Goal: Find specific page/section: Find specific page/section

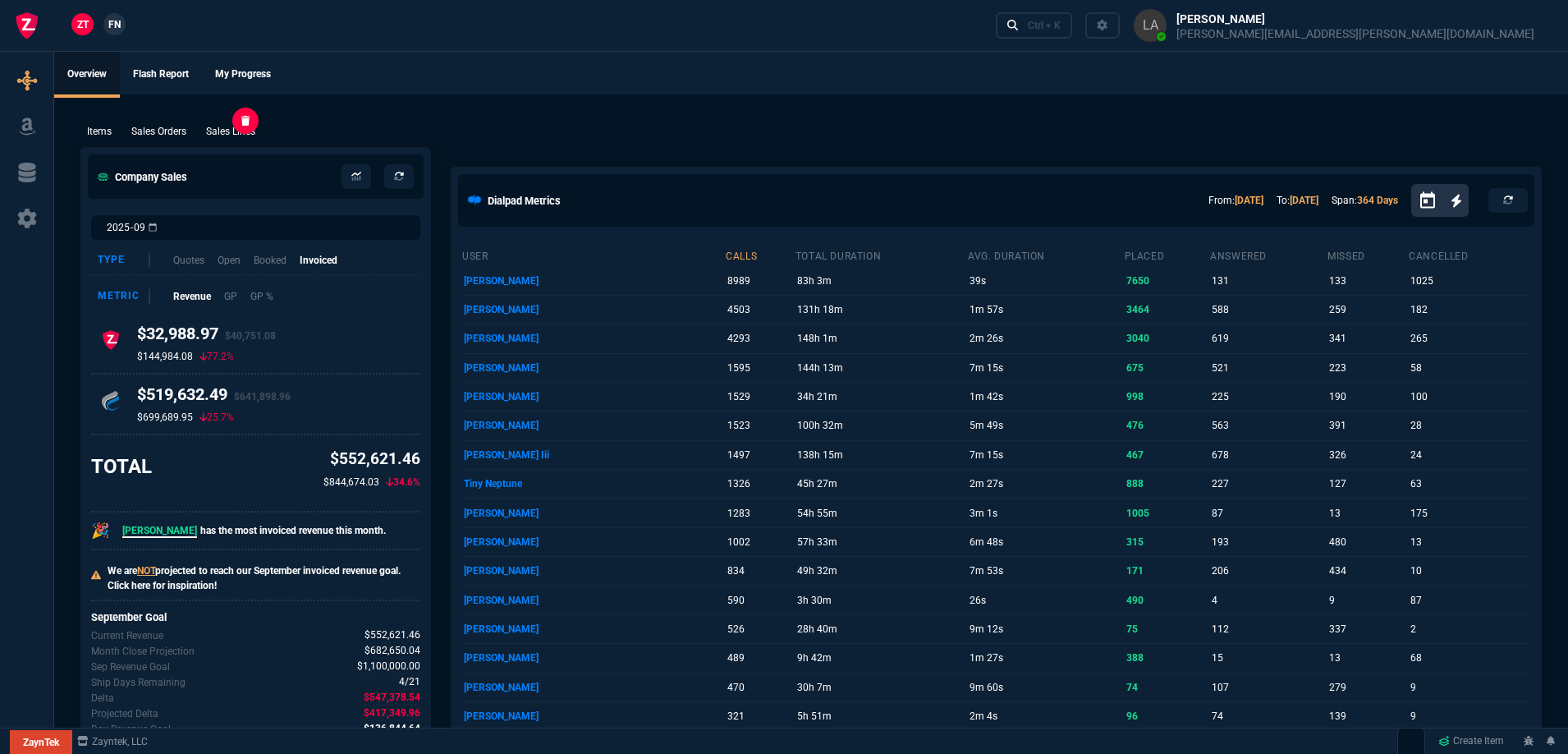
click at [246, 133] on p "Sales Lines" at bounding box center [230, 131] width 49 height 14
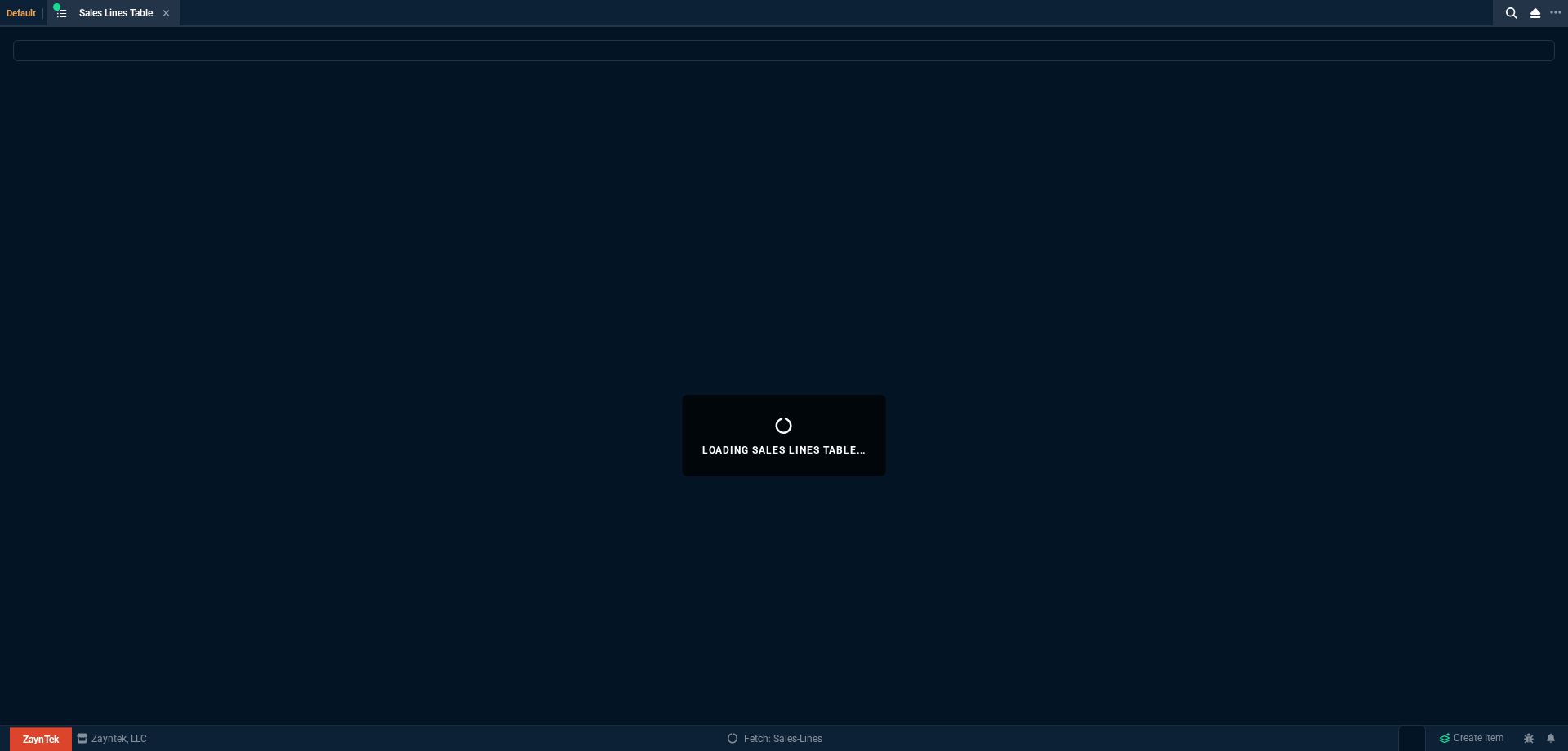
select select
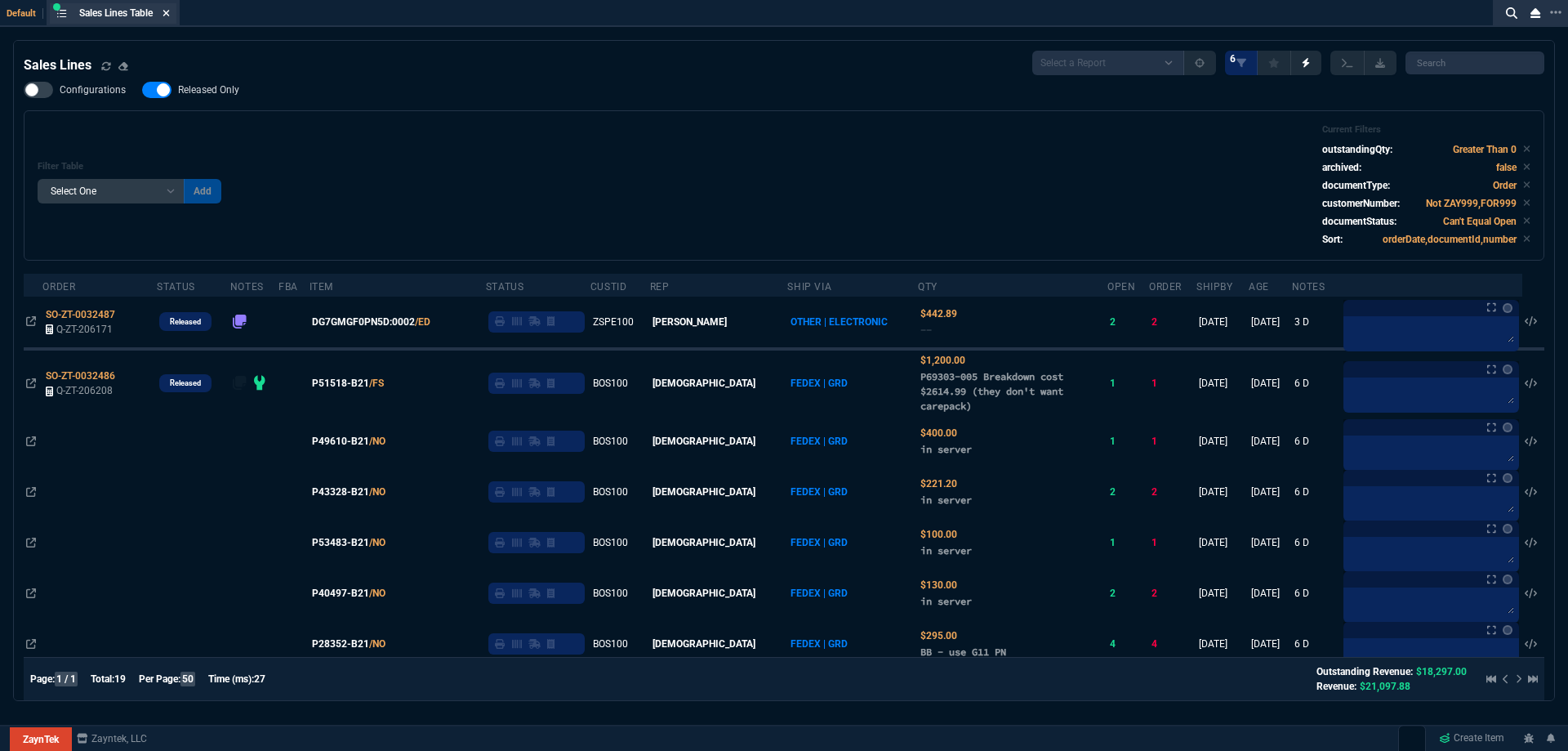
click at [170, 15] on icon at bounding box center [166, 13] width 6 height 6
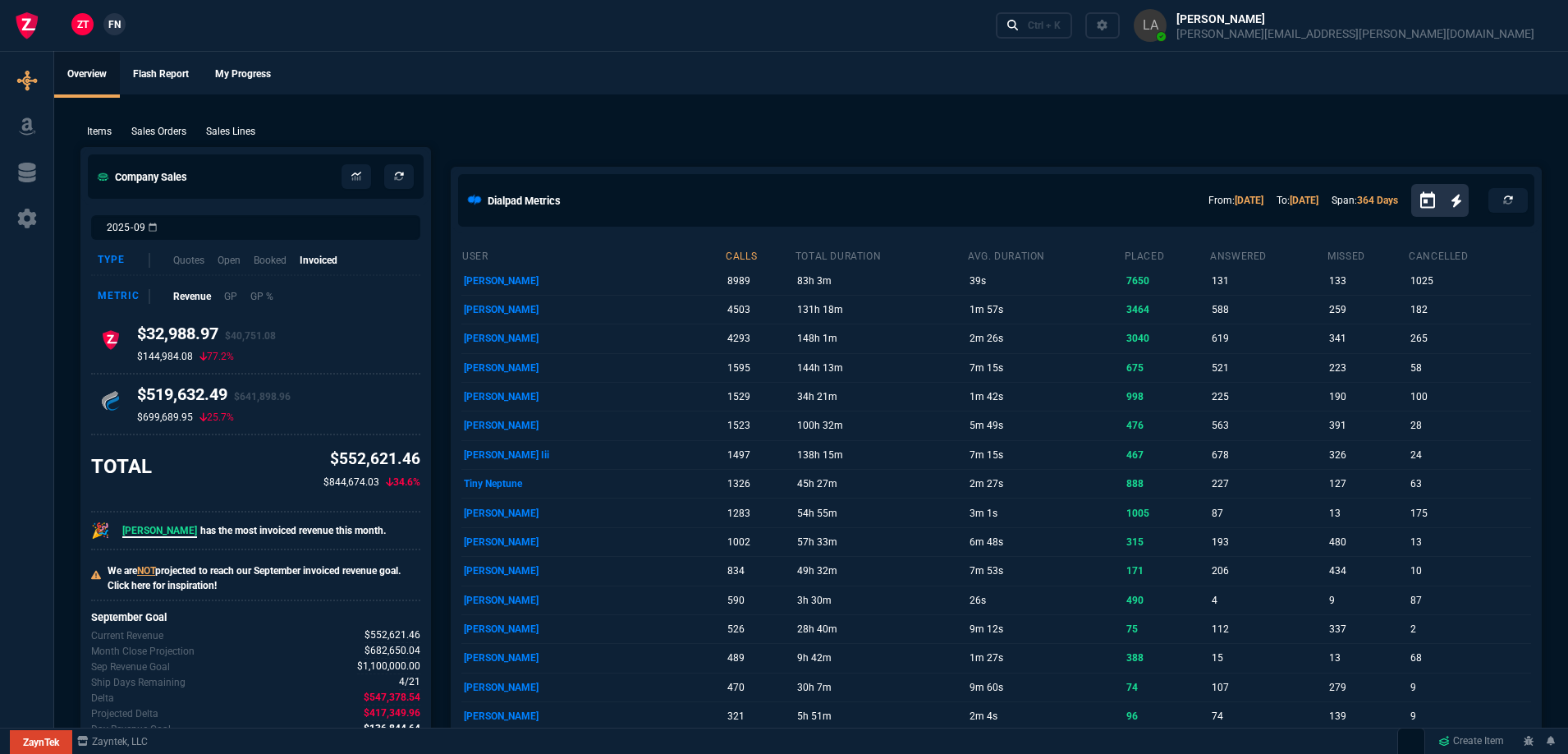
click at [227, 127] on p "Sales Lines" at bounding box center [230, 131] width 49 height 14
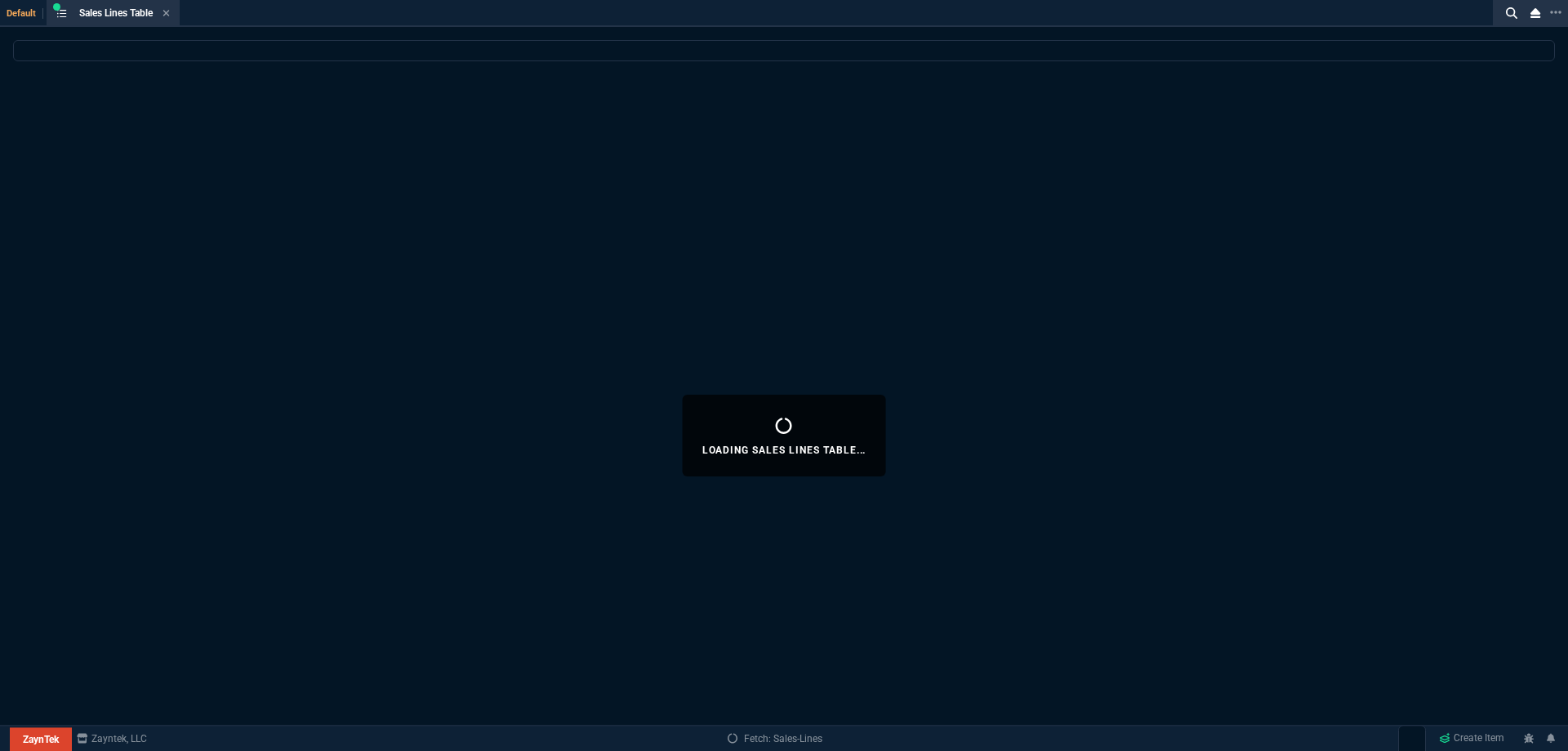
select select
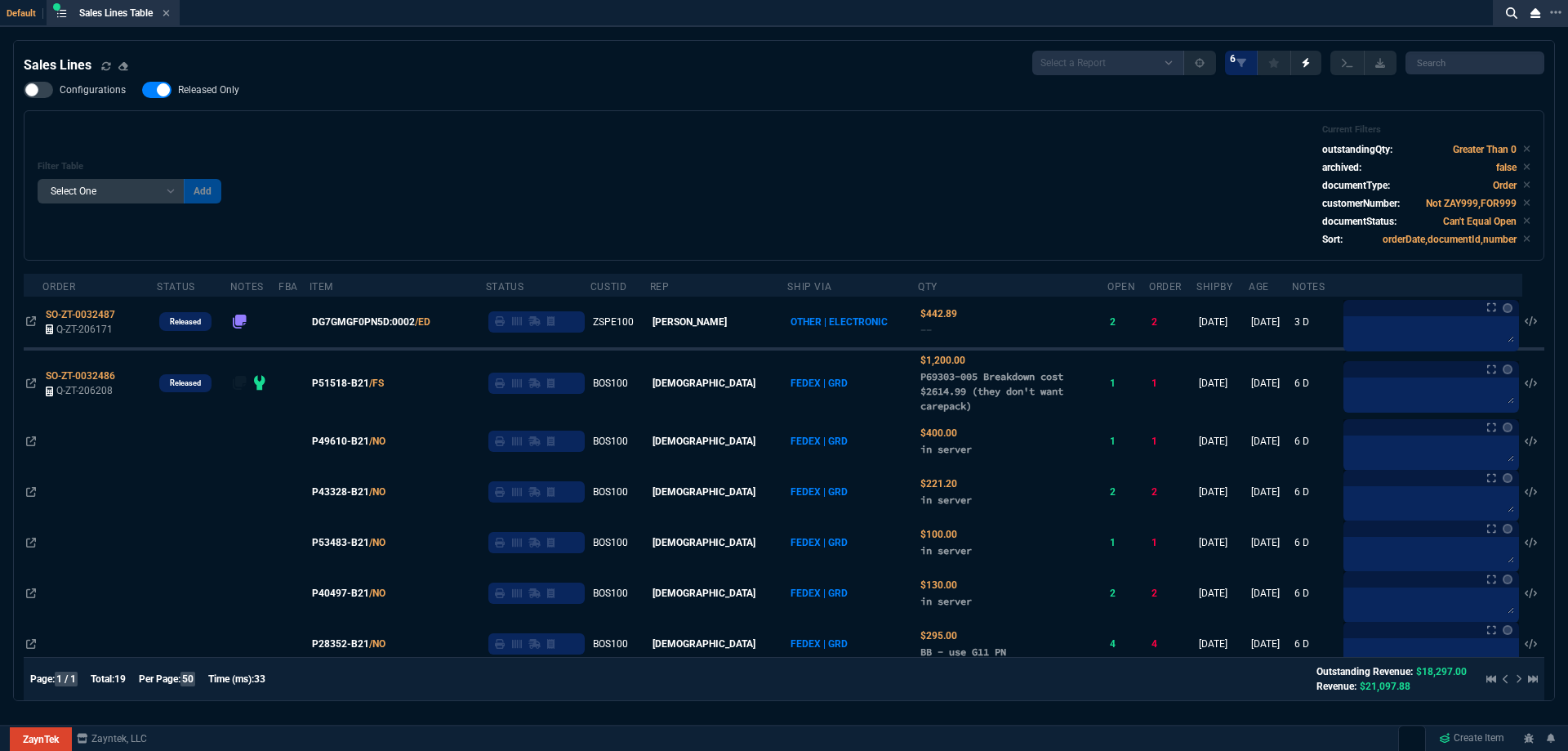
drag, startPoint x: 170, startPoint y: 14, endPoint x: 147, endPoint y: 33, distance: 29.8
click at [170, 14] on icon at bounding box center [166, 13] width 7 height 10
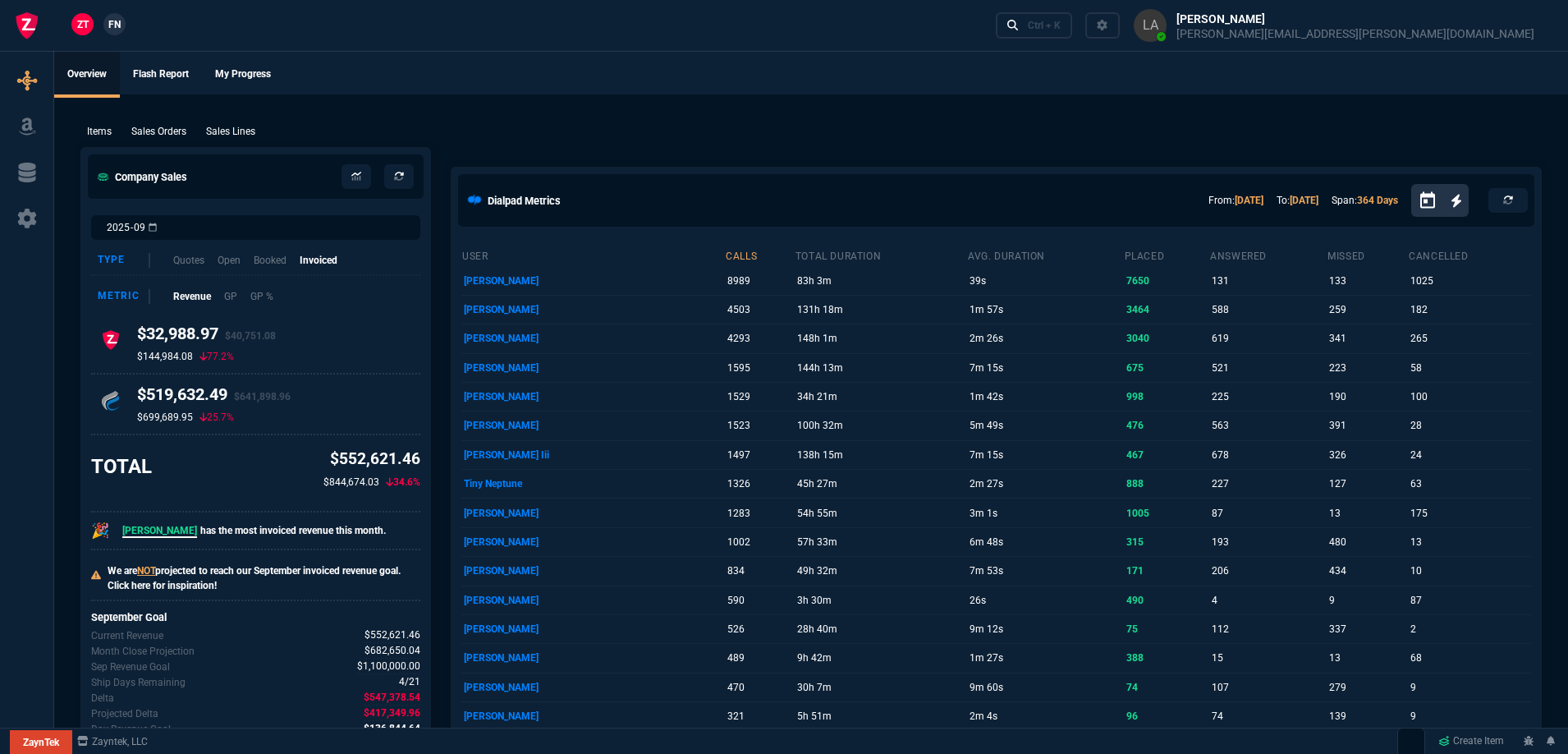
click at [118, 34] on link "FN" at bounding box center [114, 24] width 22 height 22
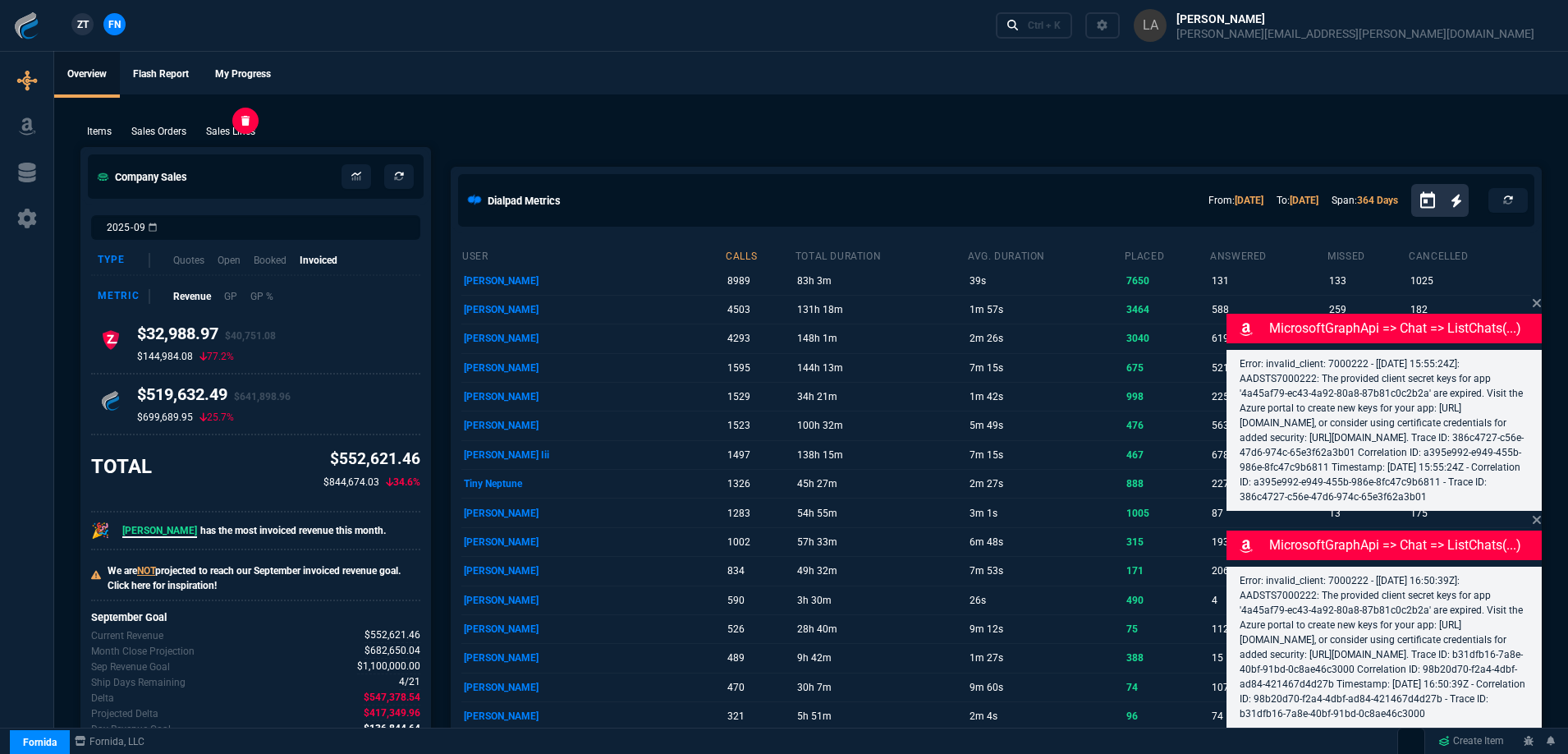
click at [246, 125] on p "Sales Lines" at bounding box center [230, 131] width 49 height 14
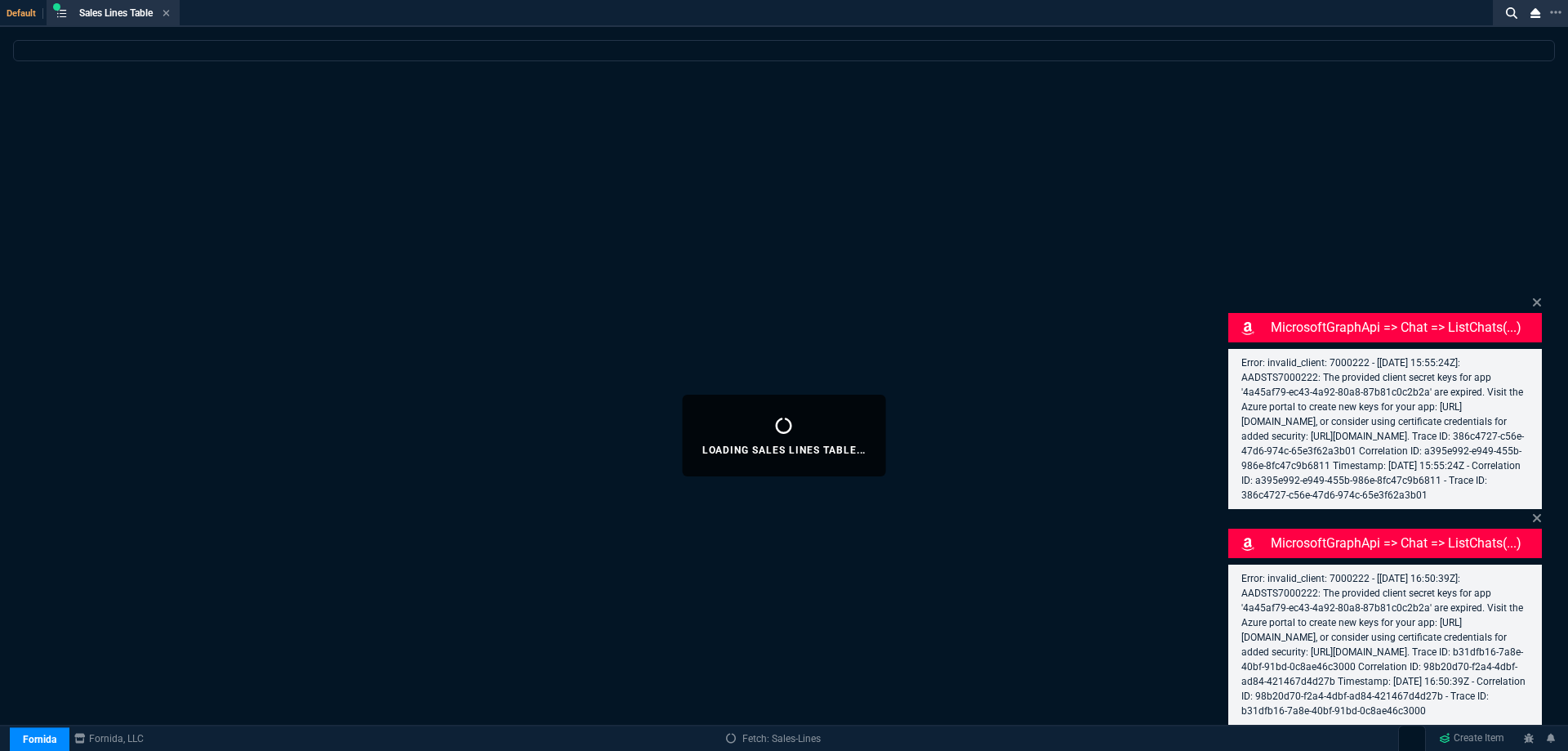
select select
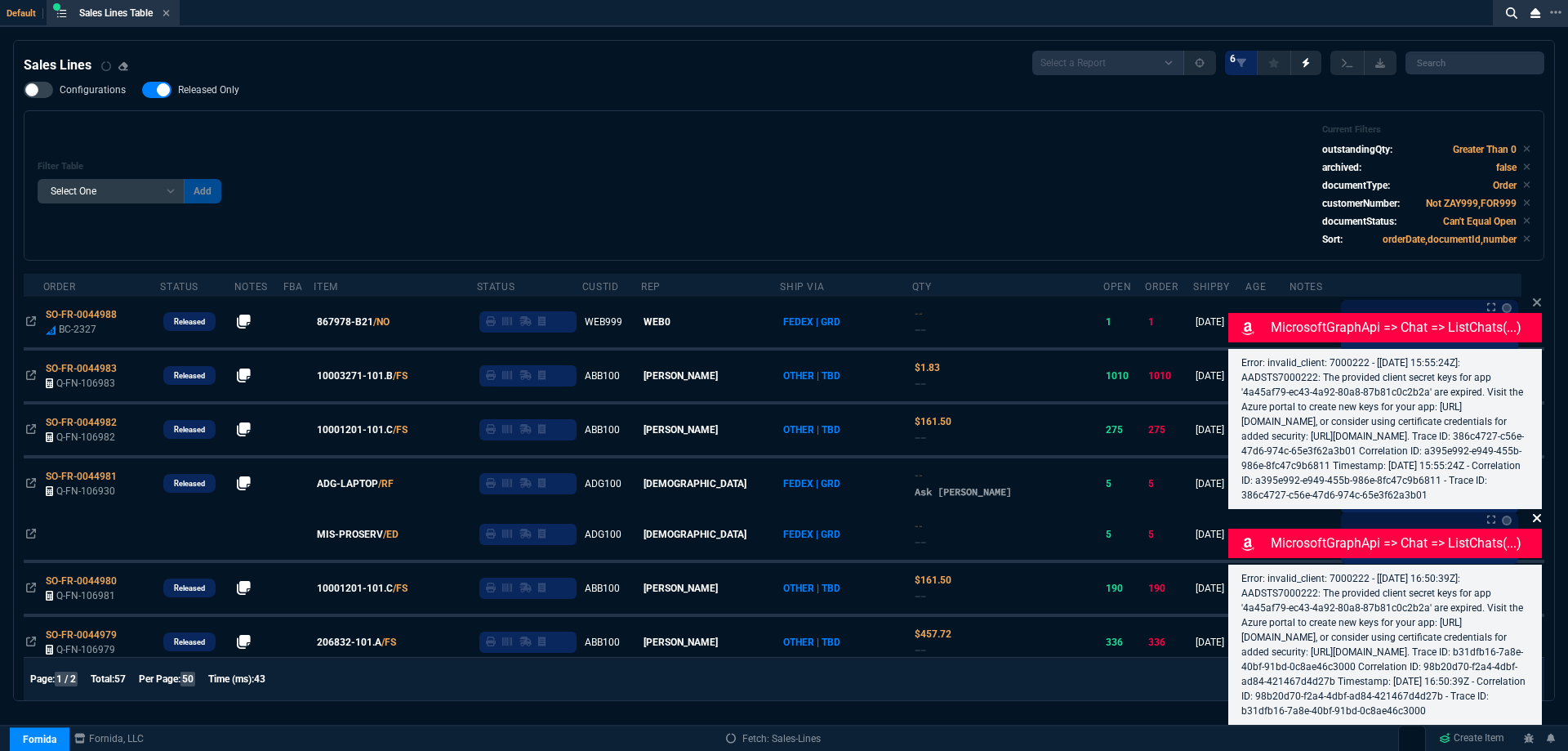
click at [234, 85] on span "Released Only" at bounding box center [208, 89] width 61 height 13
click at [227, 91] on span "Released Only" at bounding box center [208, 89] width 61 height 13
click at [142, 91] on input "Released Only" at bounding box center [142, 90] width 1 height 1
checkbox input "true"
click at [682, 145] on div "Filter Table Select One Add Filter () Age () ATS () Cond (itemVariantCode) Cust…" at bounding box center [784, 186] width 1493 height 123
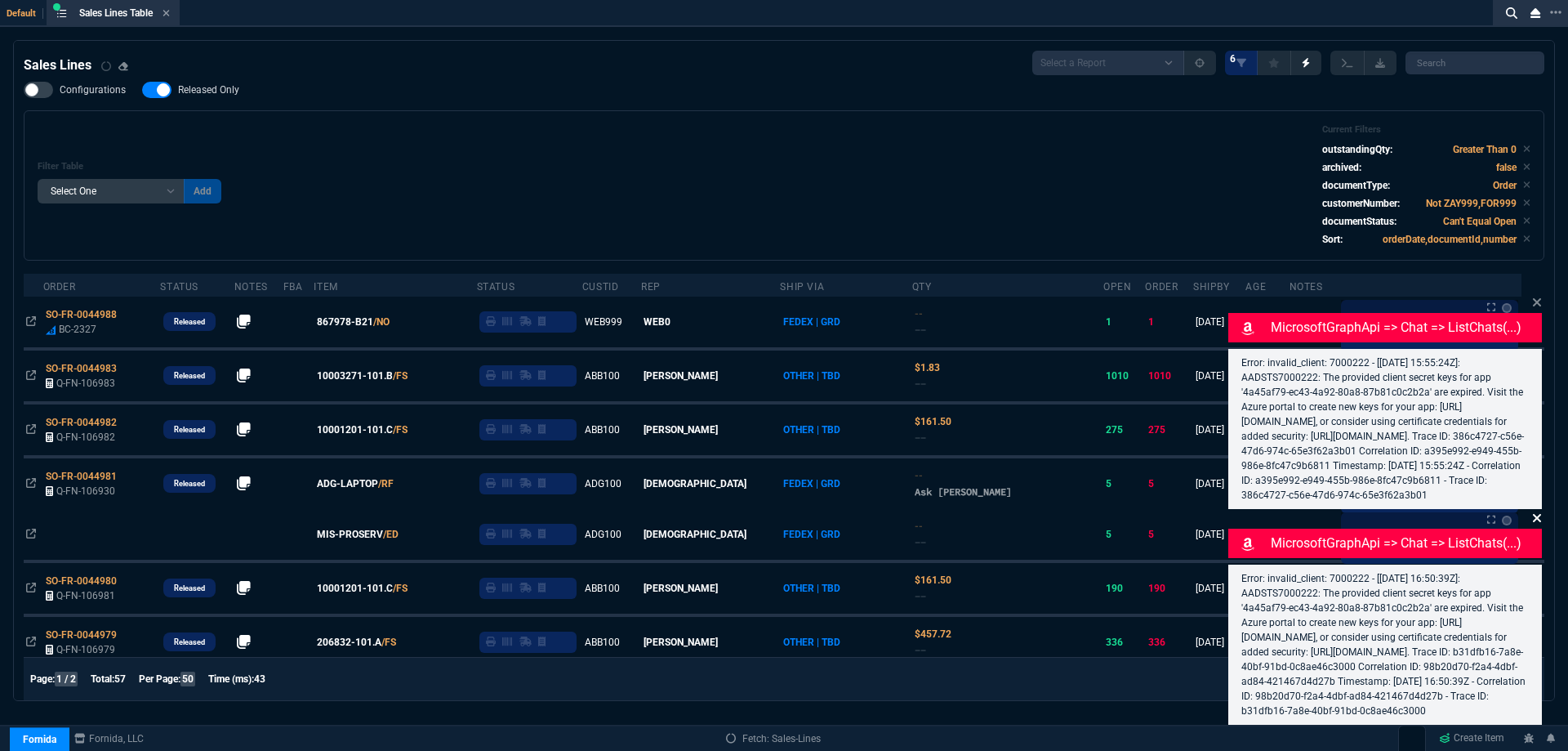
click at [1539, 296] on icon at bounding box center [1536, 302] width 10 height 13
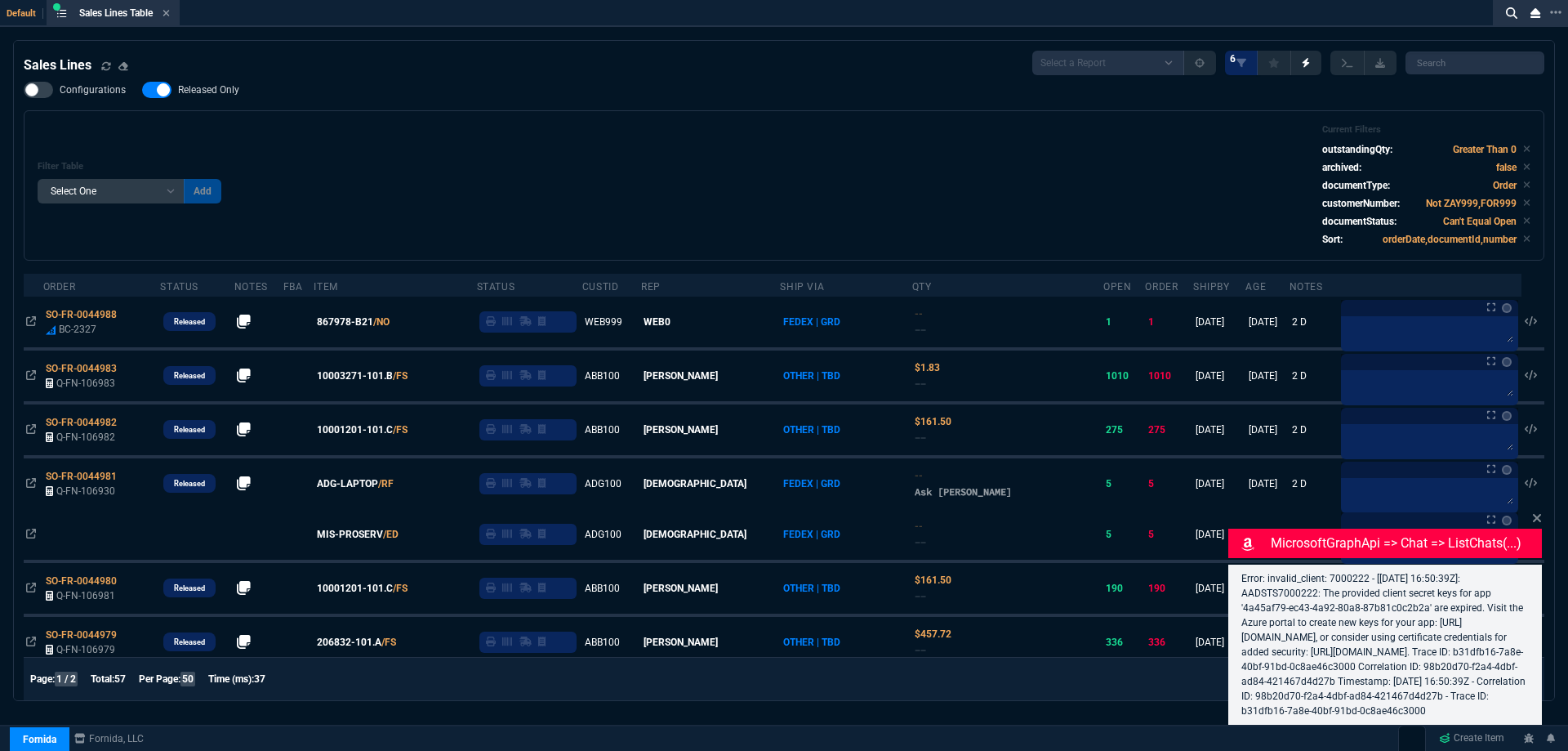
click at [1539, 514] on icon at bounding box center [1536, 517] width 8 height 8
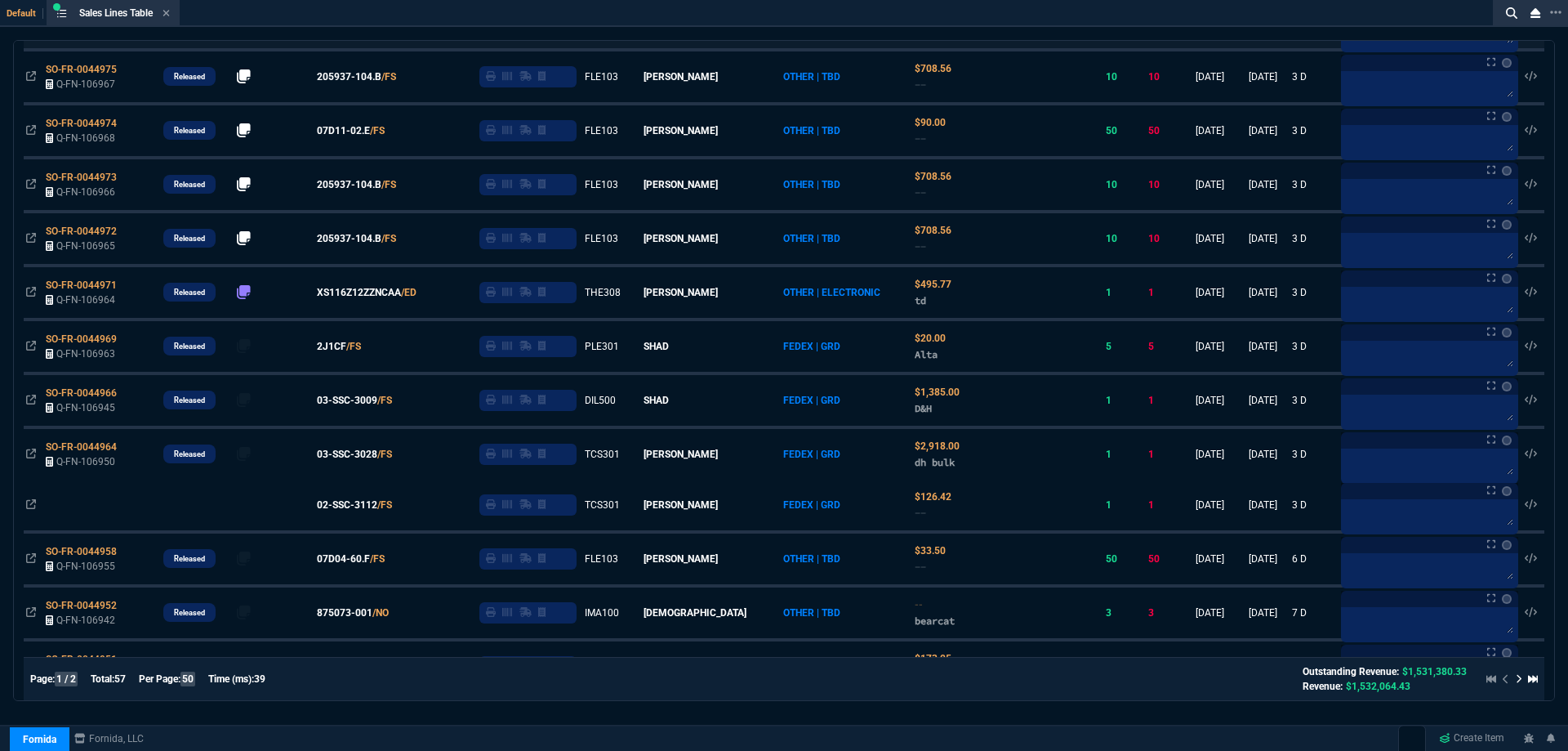
scroll to position [735, 0]
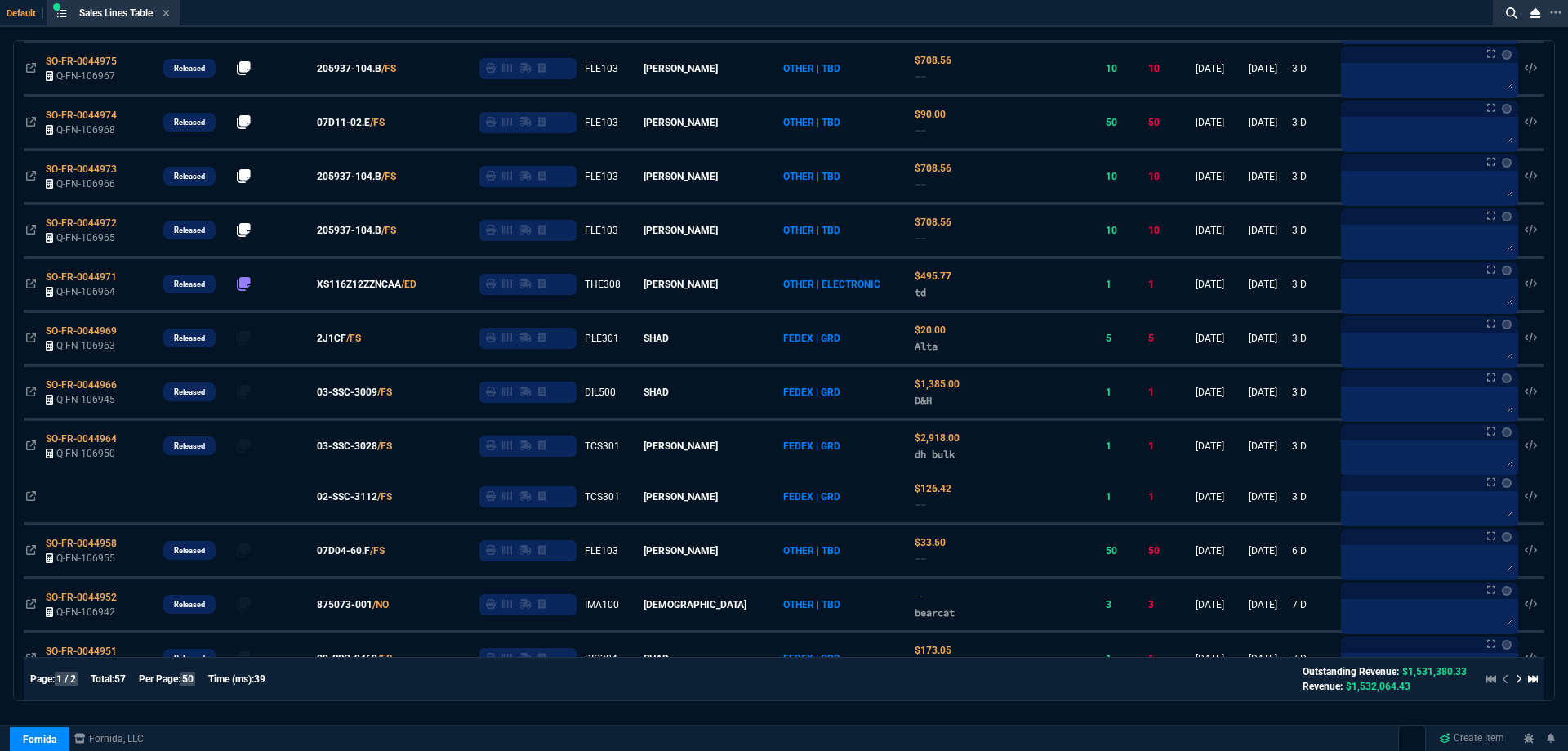
click at [361, 341] on link "/FS" at bounding box center [353, 338] width 14 height 14
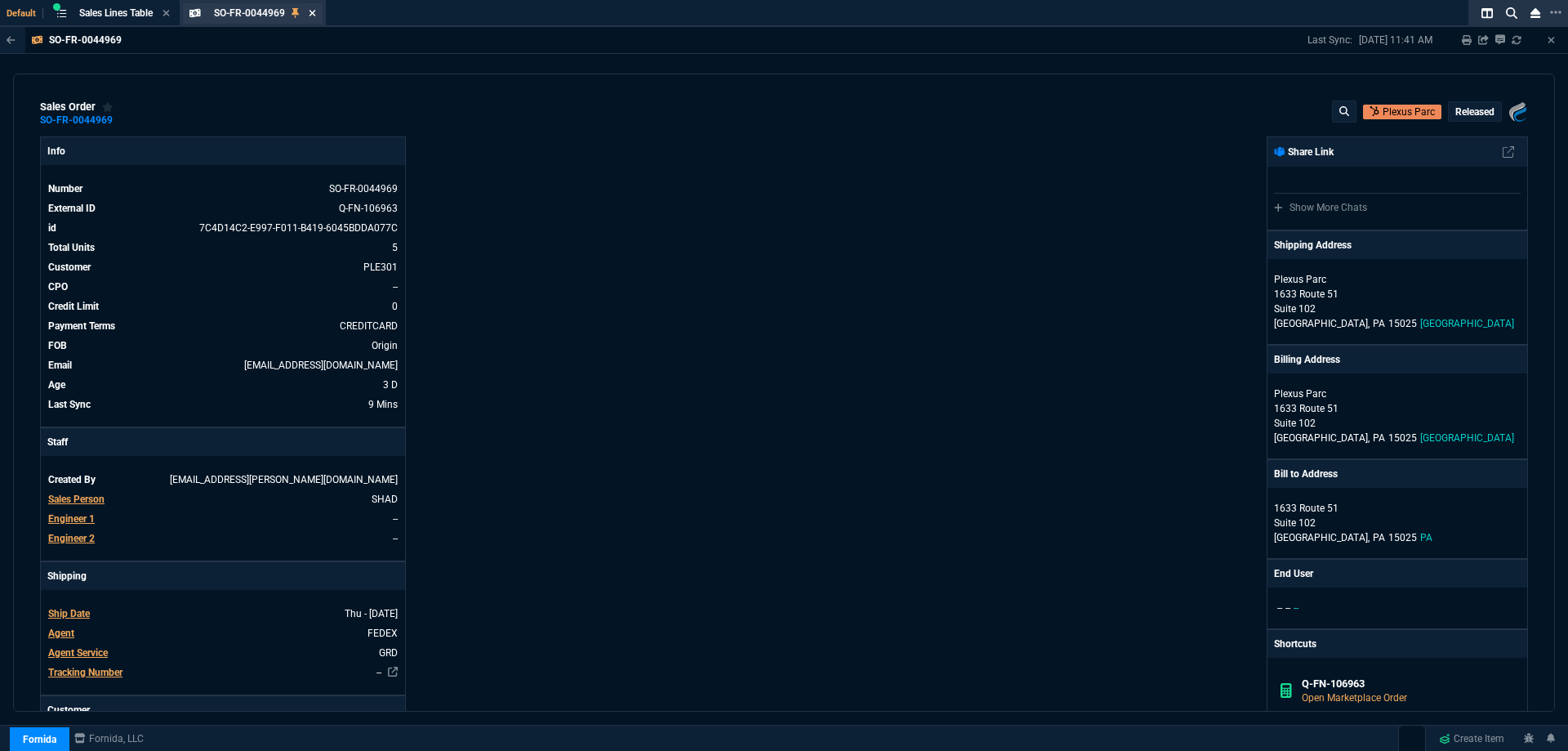
click at [316, 19] on fa-icon at bounding box center [312, 14] width 7 height 12
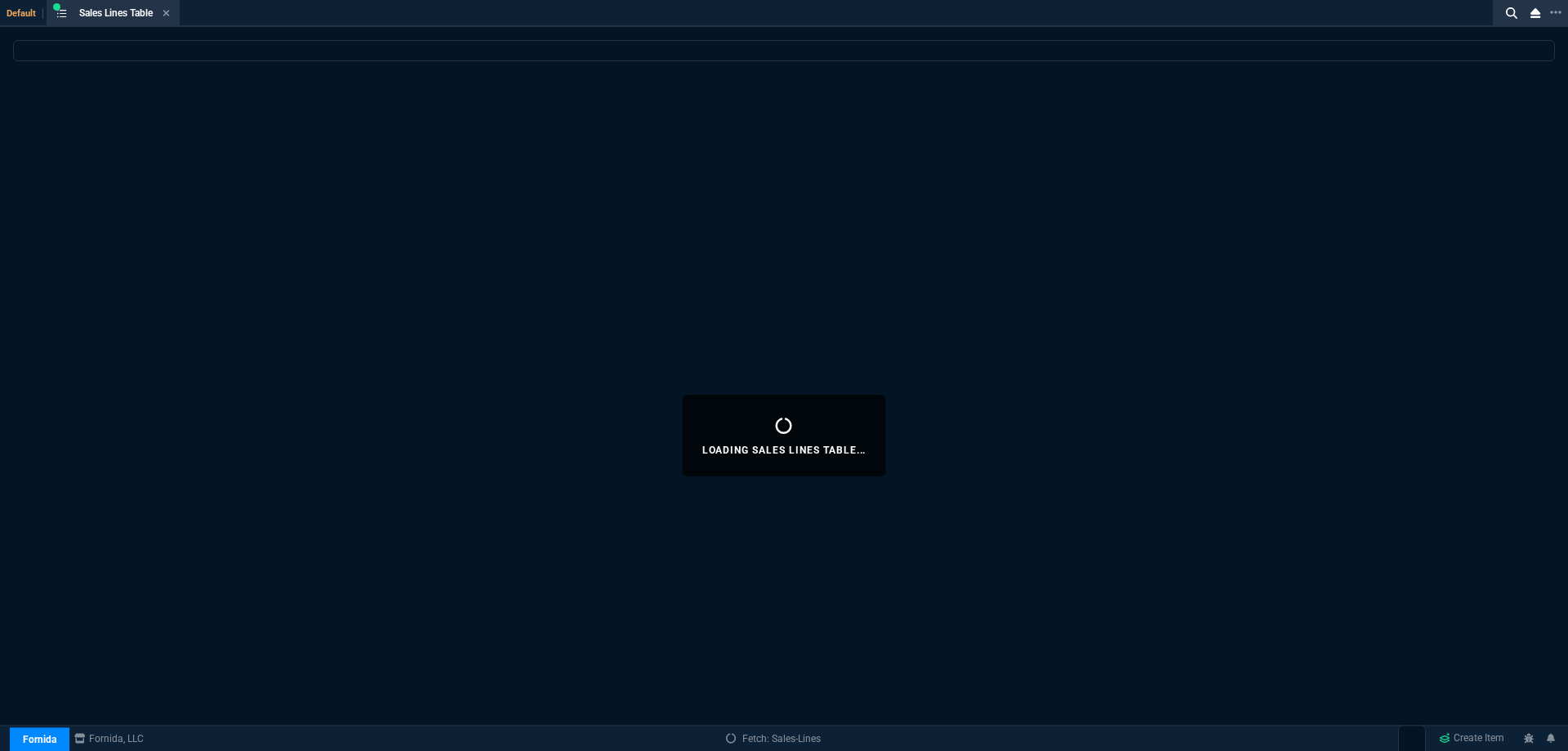
select select
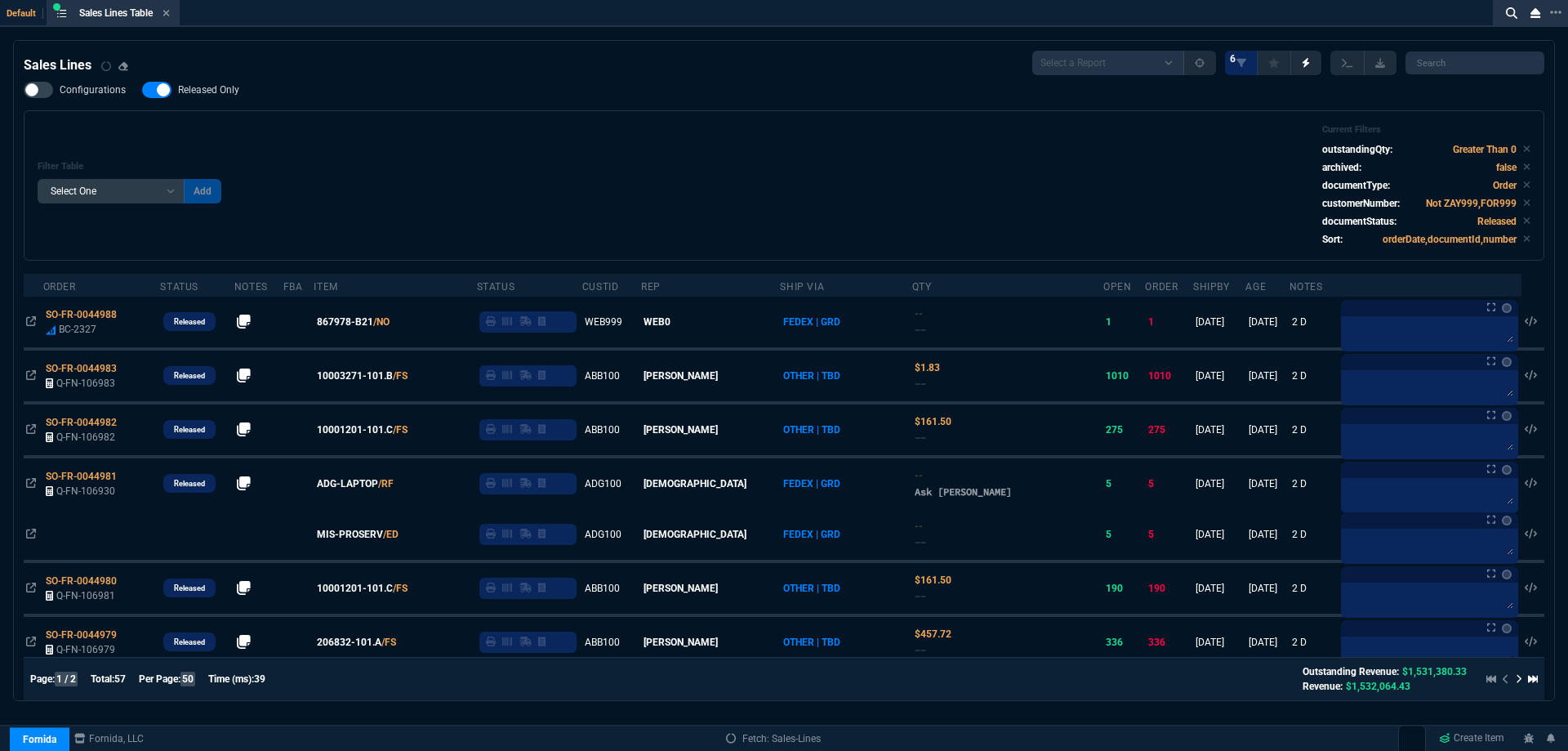
click at [425, 213] on div "Filter Table Select One Add Filter () Age () ATS () Cond (itemVariantCode) Cust…" at bounding box center [784, 186] width 1493 height 123
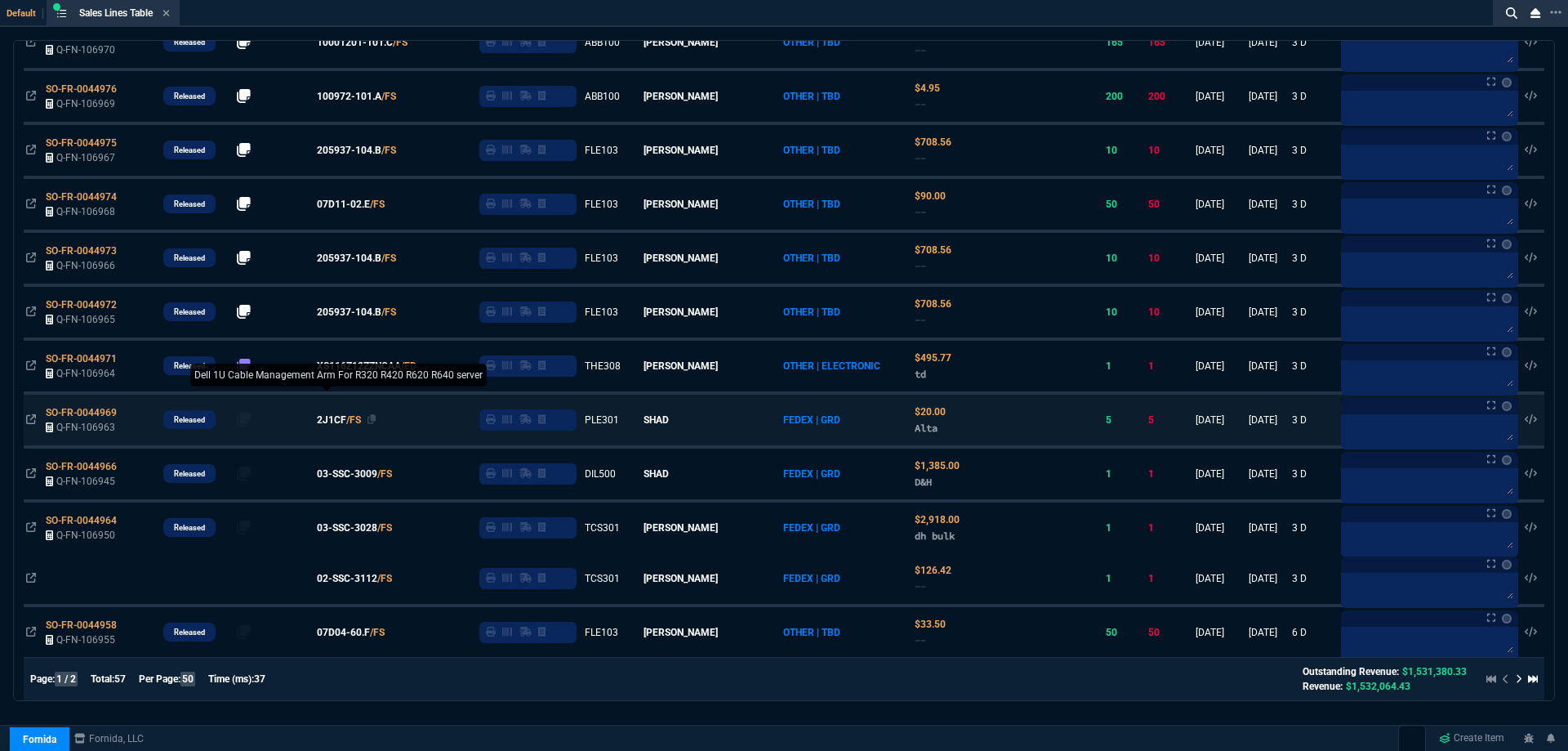
click at [346, 421] on span "2J1CF" at bounding box center [331, 419] width 30 height 14
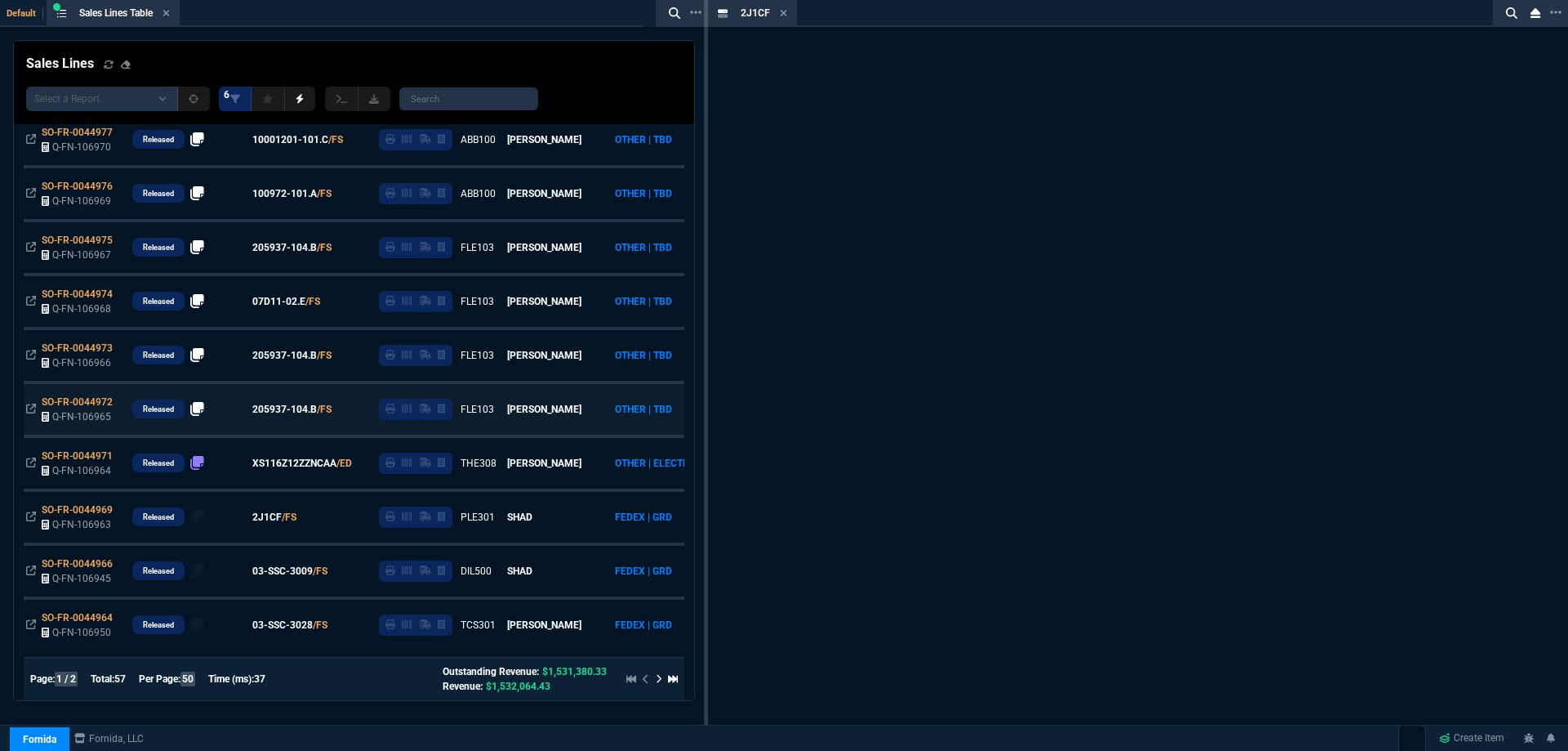
scroll to position [751, 0]
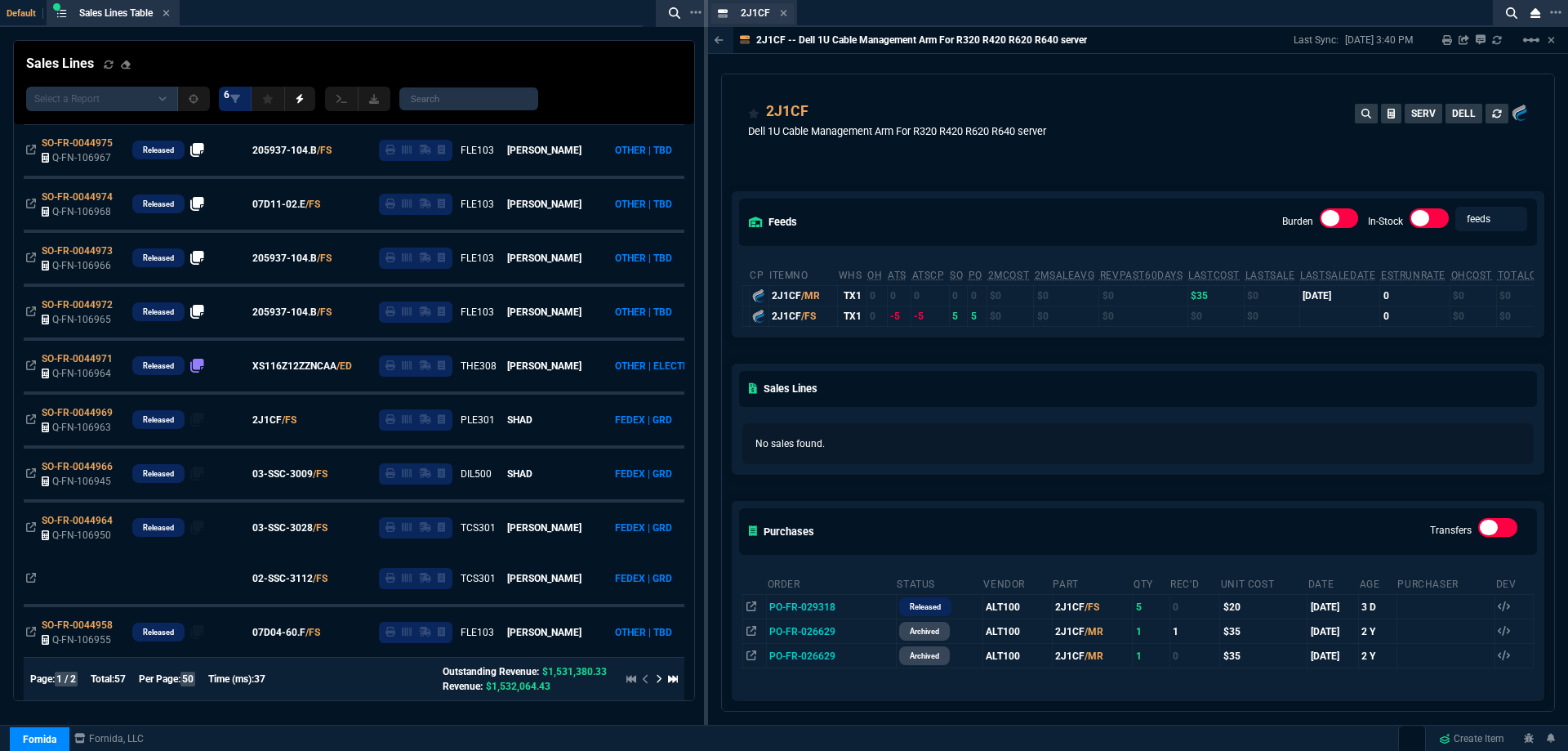
click at [778, 14] on div "2J1CF Item" at bounding box center [765, 13] width 47 height 14
click at [783, 15] on icon at bounding box center [784, 13] width 7 height 10
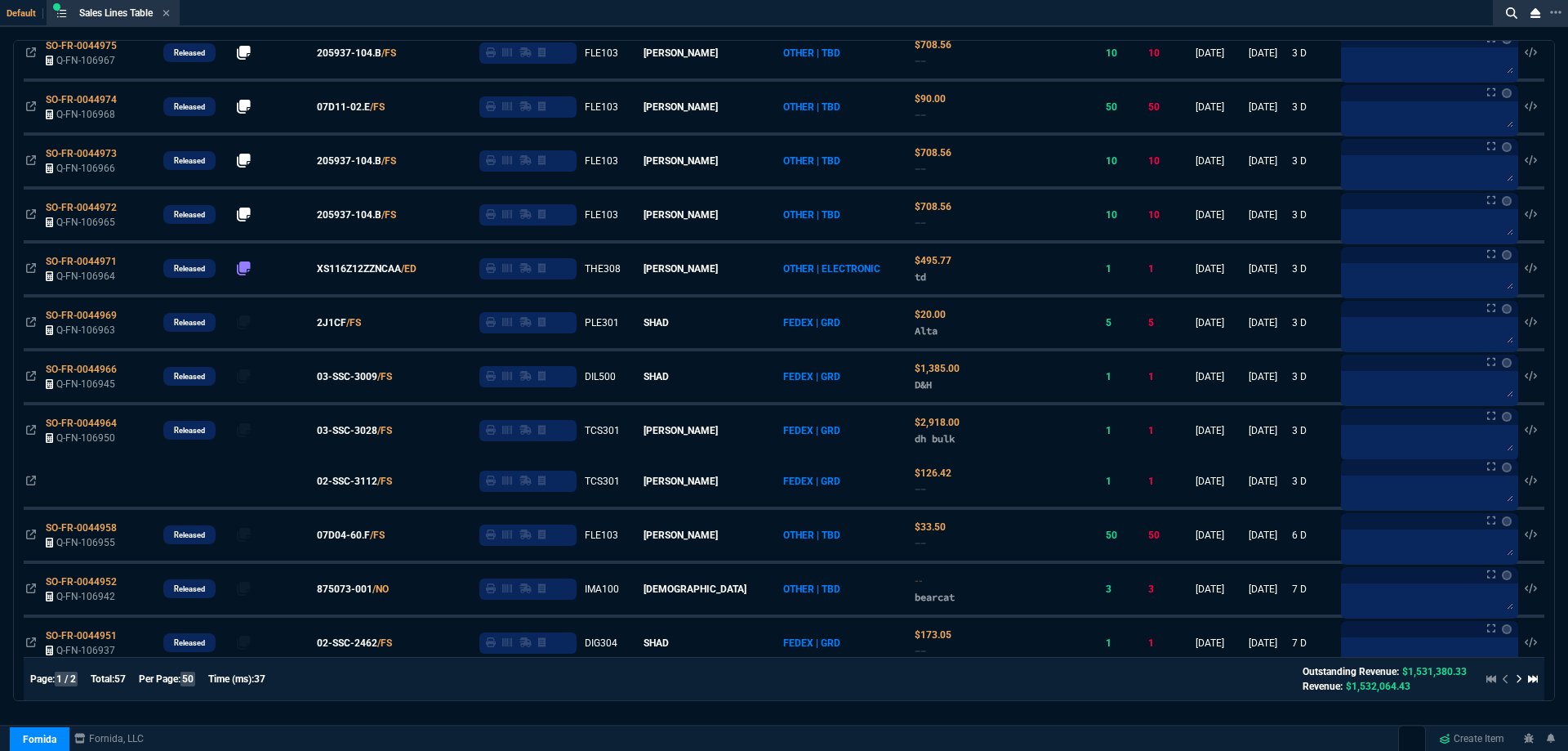
scroll to position [654, 0]
